Goal: Find specific page/section: Find specific page/section

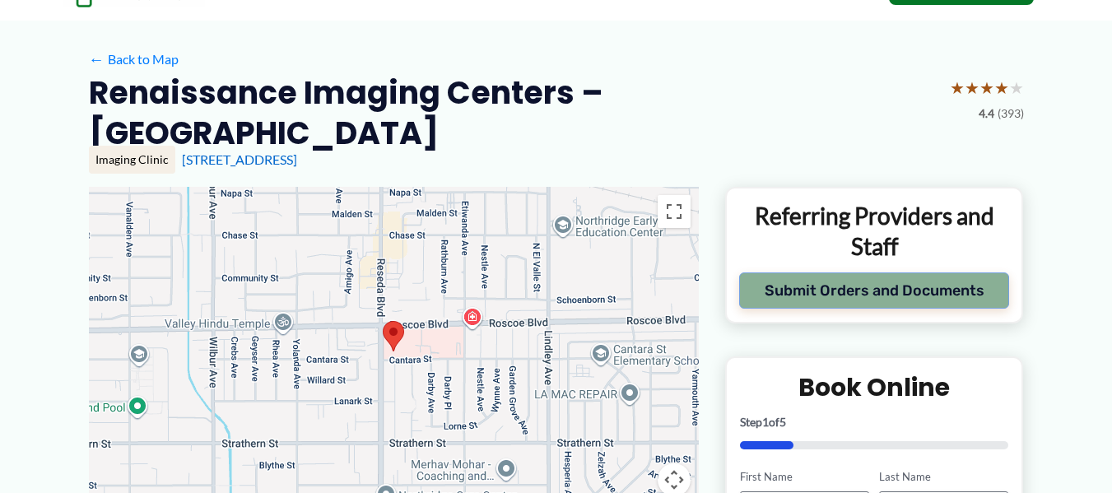
click at [876, 272] on button "Submit Orders and Documents" at bounding box center [874, 290] width 271 height 36
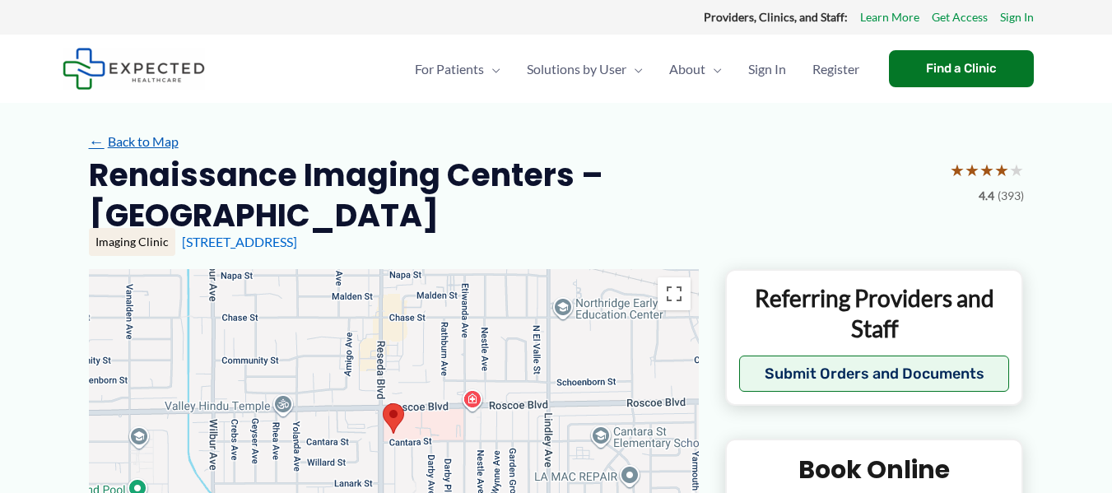
click at [138, 146] on link "← Back to Map" at bounding box center [134, 141] width 90 height 25
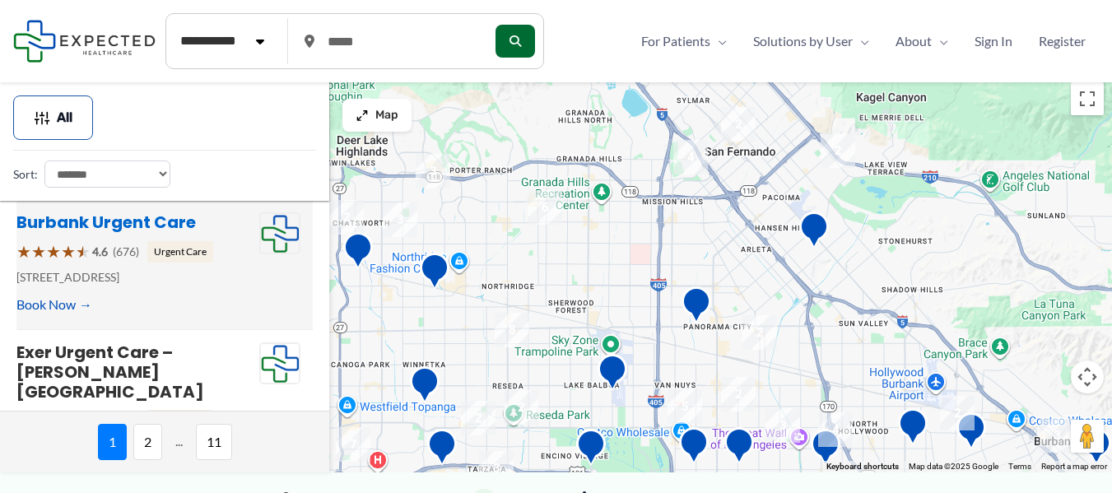
scroll to position [725, 0]
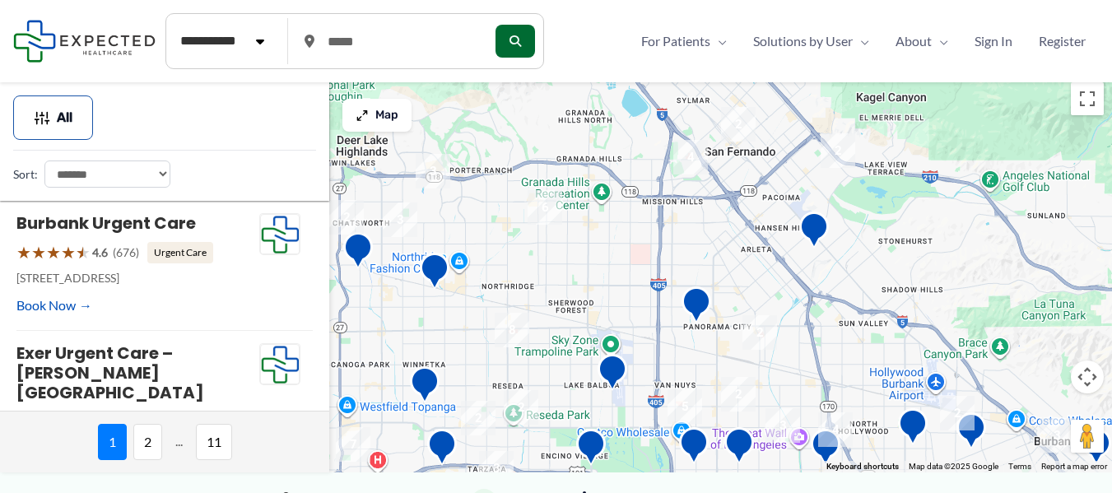
click at [385, 118] on span "Map" at bounding box center [386, 116] width 23 height 14
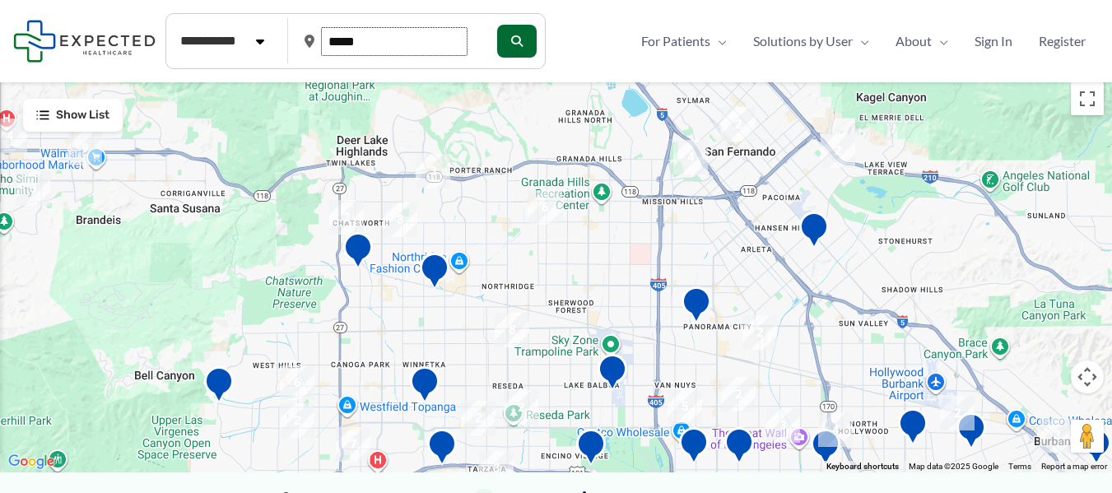
drag, startPoint x: 374, startPoint y: 38, endPoint x: 292, endPoint y: 30, distance: 82.6
click at [292, 30] on form "**********" at bounding box center [355, 41] width 380 height 56
type input "*****"
click at [519, 44] on button "submit" at bounding box center [515, 41] width 40 height 33
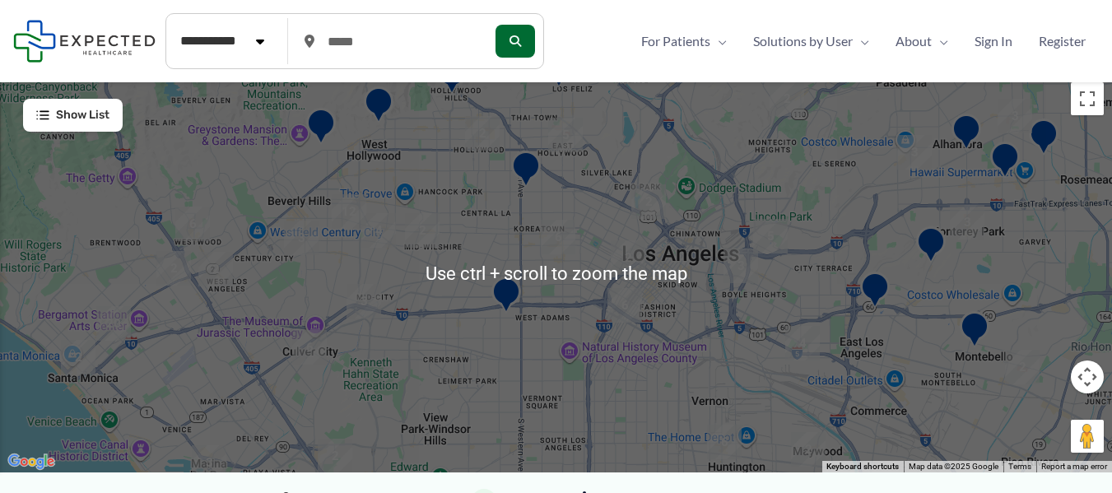
click at [603, 308] on div at bounding box center [556, 273] width 1112 height 398
click at [600, 257] on div at bounding box center [556, 273] width 1112 height 398
click at [619, 263] on img "2" at bounding box center [628, 257] width 35 height 35
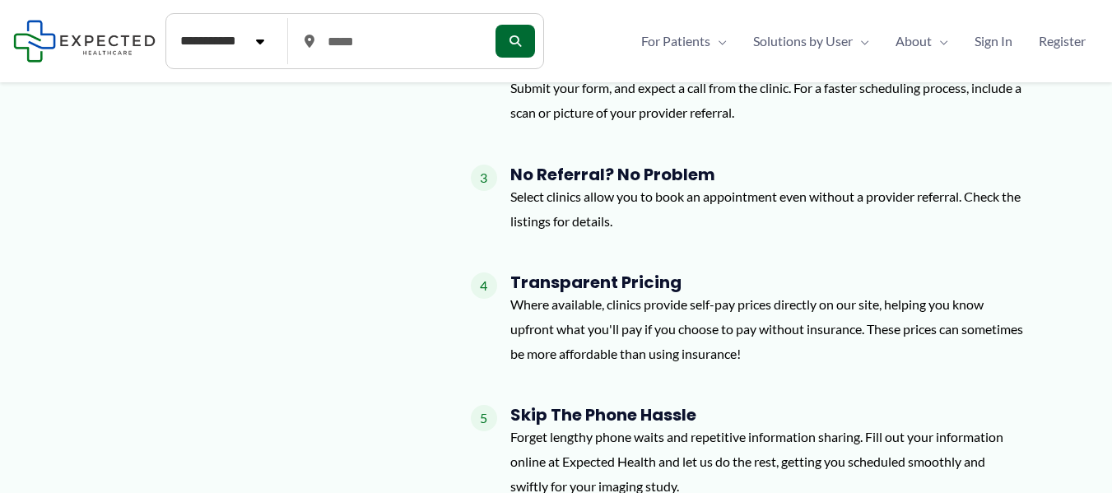
scroll to position [576, 0]
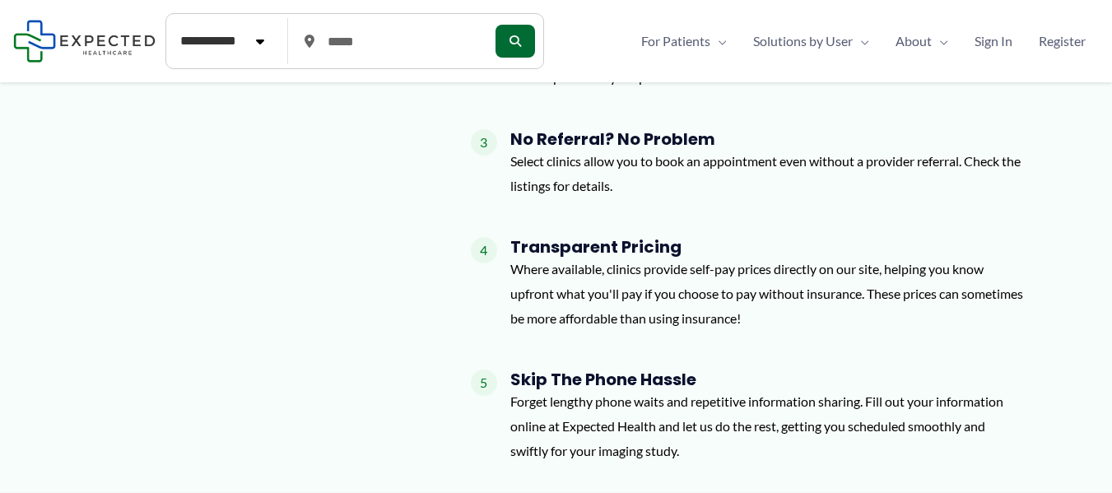
click at [103, 47] on img at bounding box center [84, 41] width 142 height 42
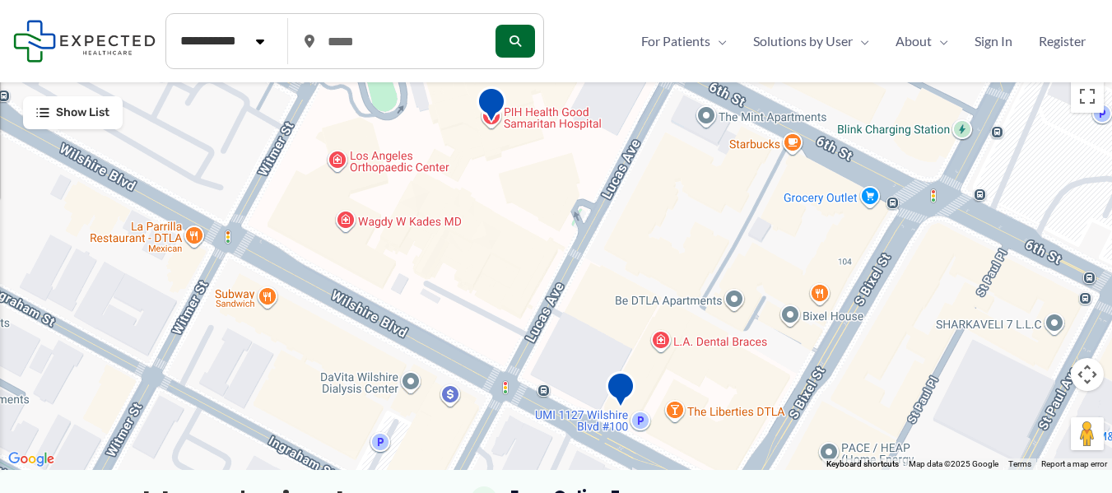
scroll to position [0, 0]
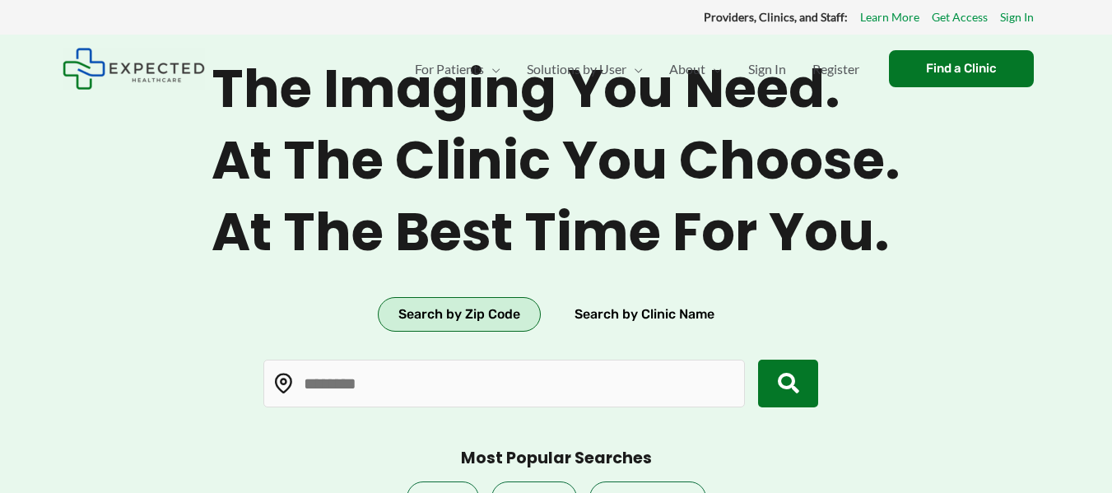
type input "*****"
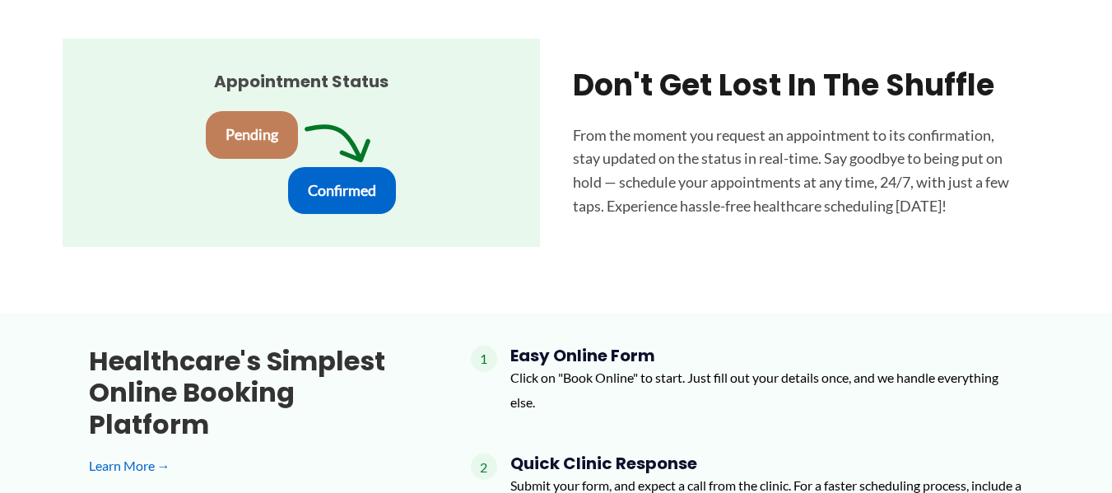
scroll to position [1260, 0]
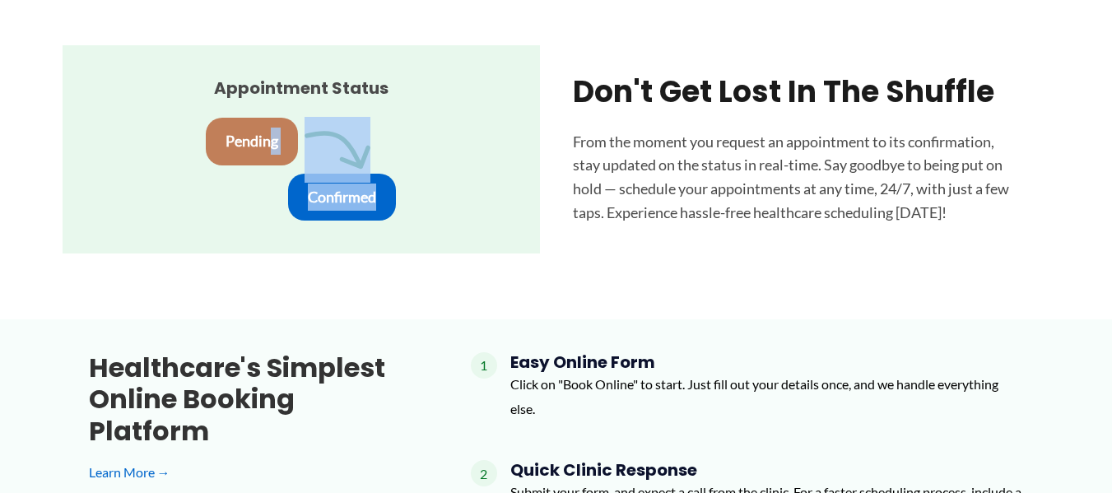
drag, startPoint x: 273, startPoint y: 165, endPoint x: 426, endPoint y: 216, distance: 160.6
click at [426, 216] on div "Appointment status Pending Confirmed" at bounding box center [301, 149] width 477 height 208
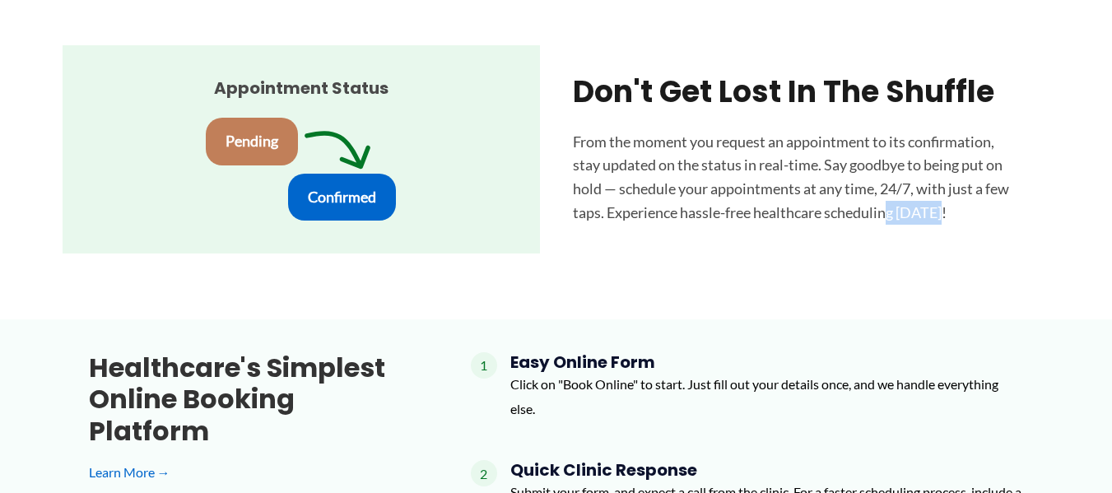
drag, startPoint x: 890, startPoint y: 258, endPoint x: 998, endPoint y: 269, distance: 108.4
click at [981, 267] on section "Appointment status Pending Confirmed Don't get lost in the shuffle From the mom…" at bounding box center [556, 149] width 1112 height 340
click at [1087, 268] on section "Appointment status Pending Confirmed Don't get lost in the shuffle From the mom…" at bounding box center [556, 149] width 1112 height 340
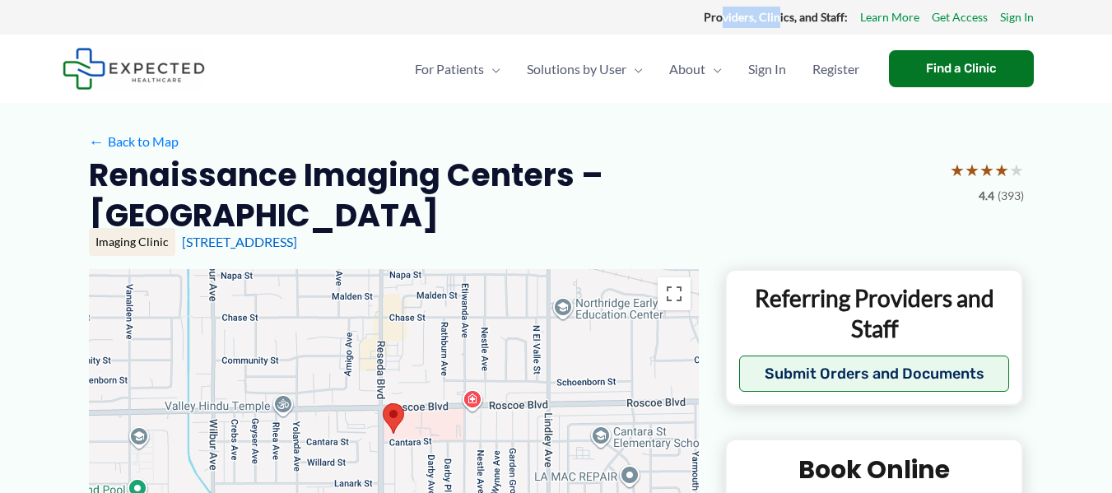
drag, startPoint x: 782, startPoint y: 15, endPoint x: 727, endPoint y: 28, distance: 56.7
click at [727, 28] on div "Providers, Clinics, and Staff: Learn More Get Access Sign In" at bounding box center [556, 17] width 1112 height 35
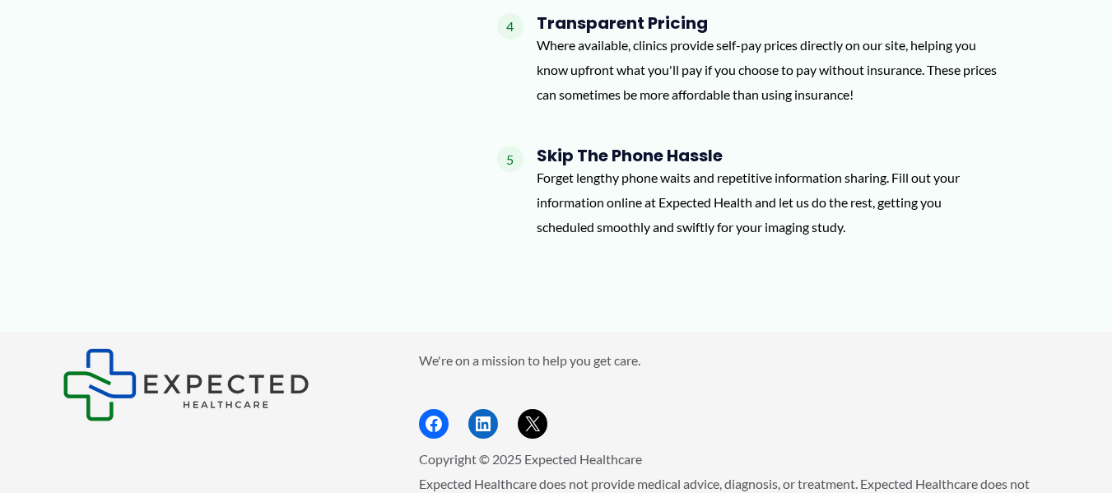
scroll to position [2619, 0]
